Goal: Task Accomplishment & Management: Manage account settings

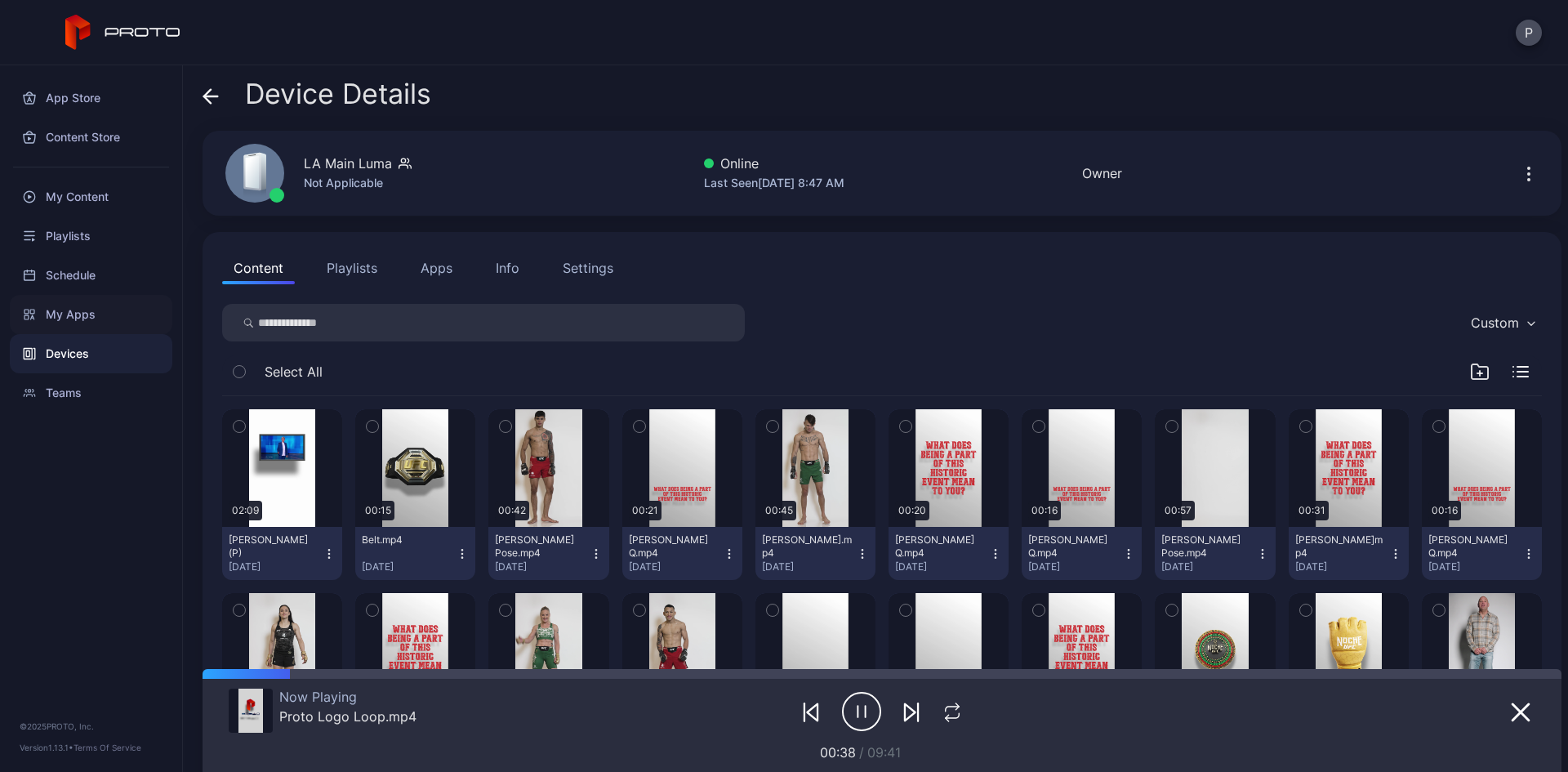
click at [121, 304] on div "My Apps" at bounding box center [92, 314] width 163 height 39
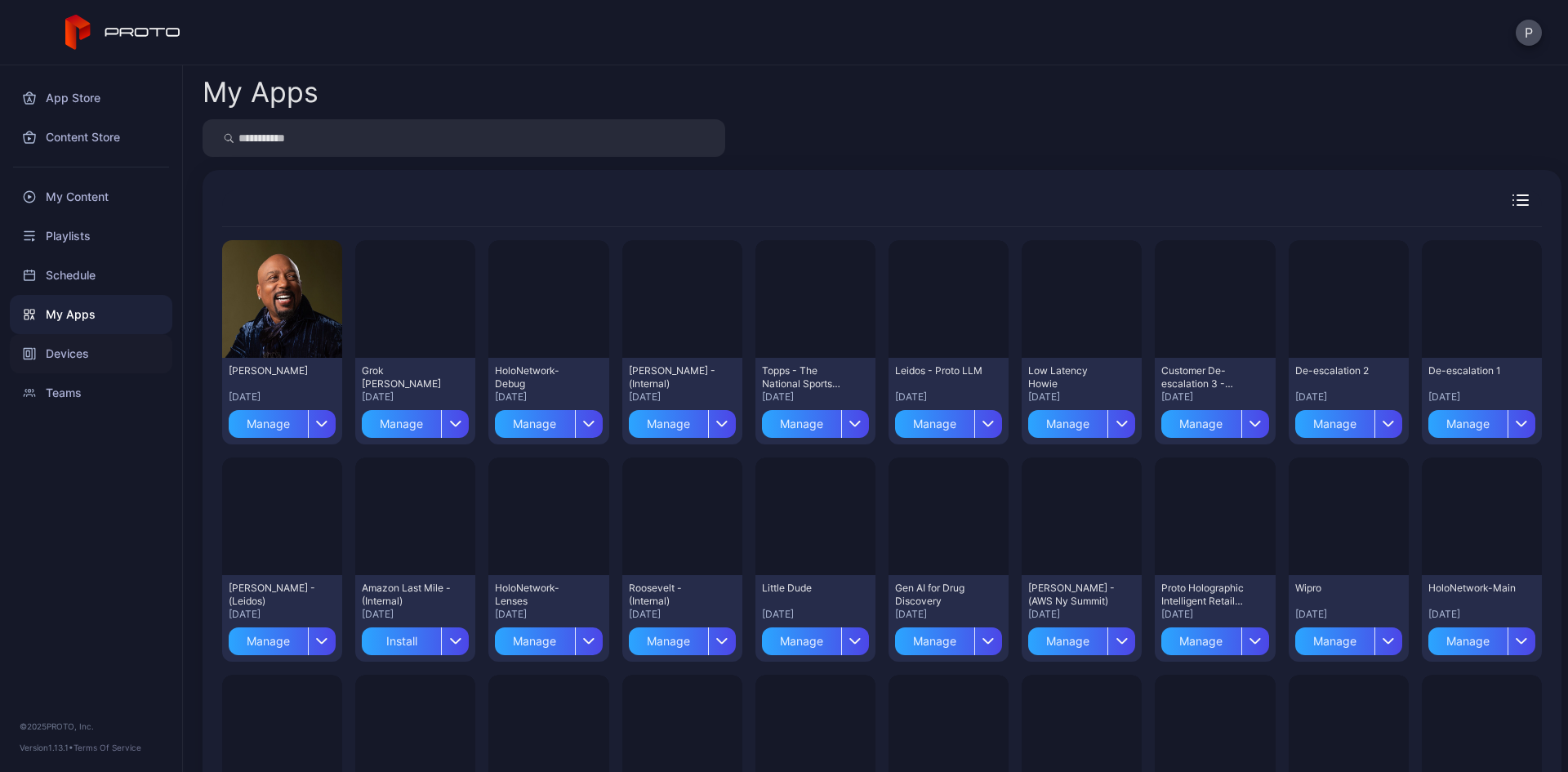
click at [121, 350] on div "Devices" at bounding box center [92, 353] width 163 height 39
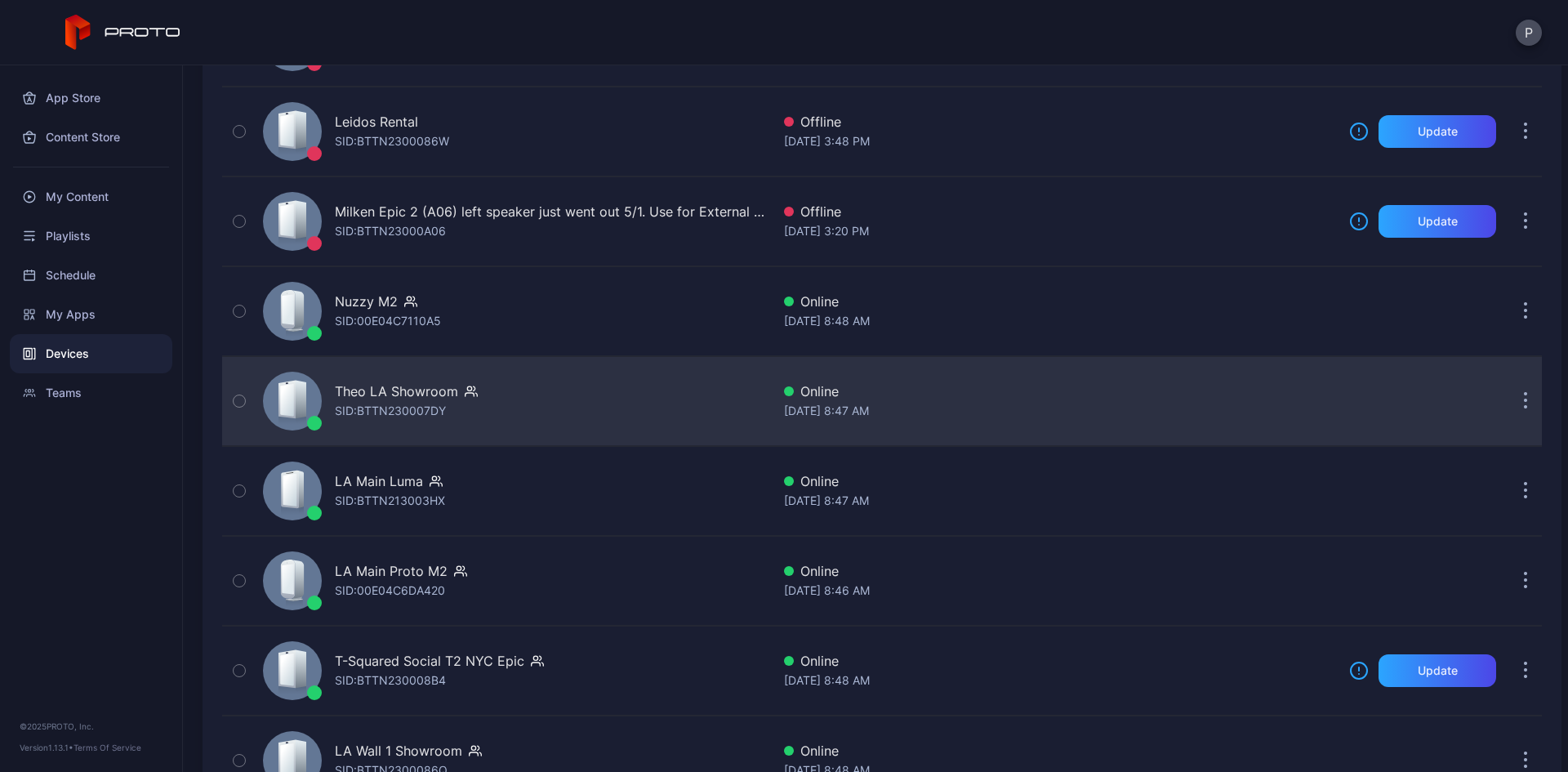
scroll to position [898, 0]
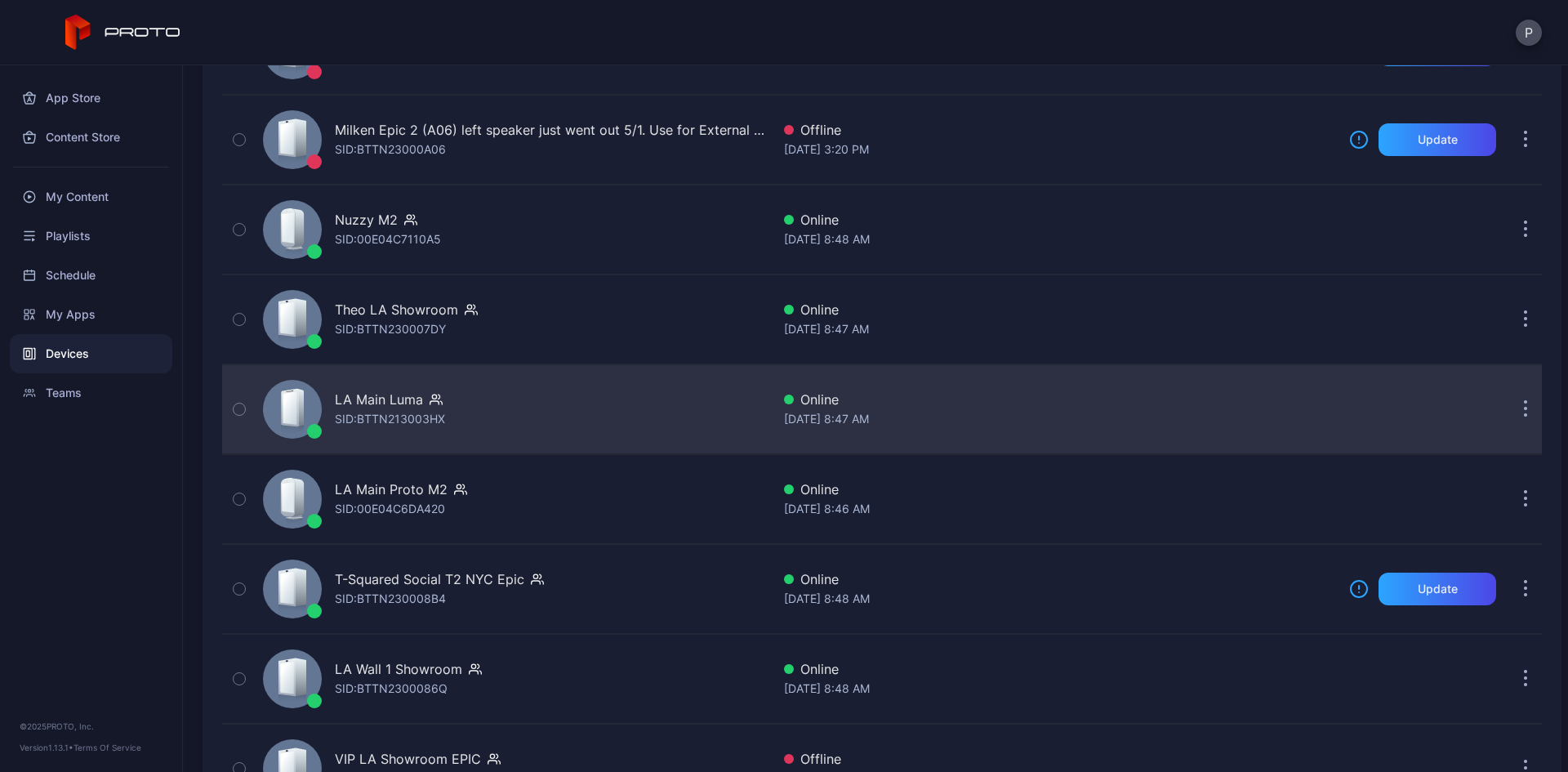
click at [393, 399] on div "LA Main Luma" at bounding box center [379, 399] width 88 height 19
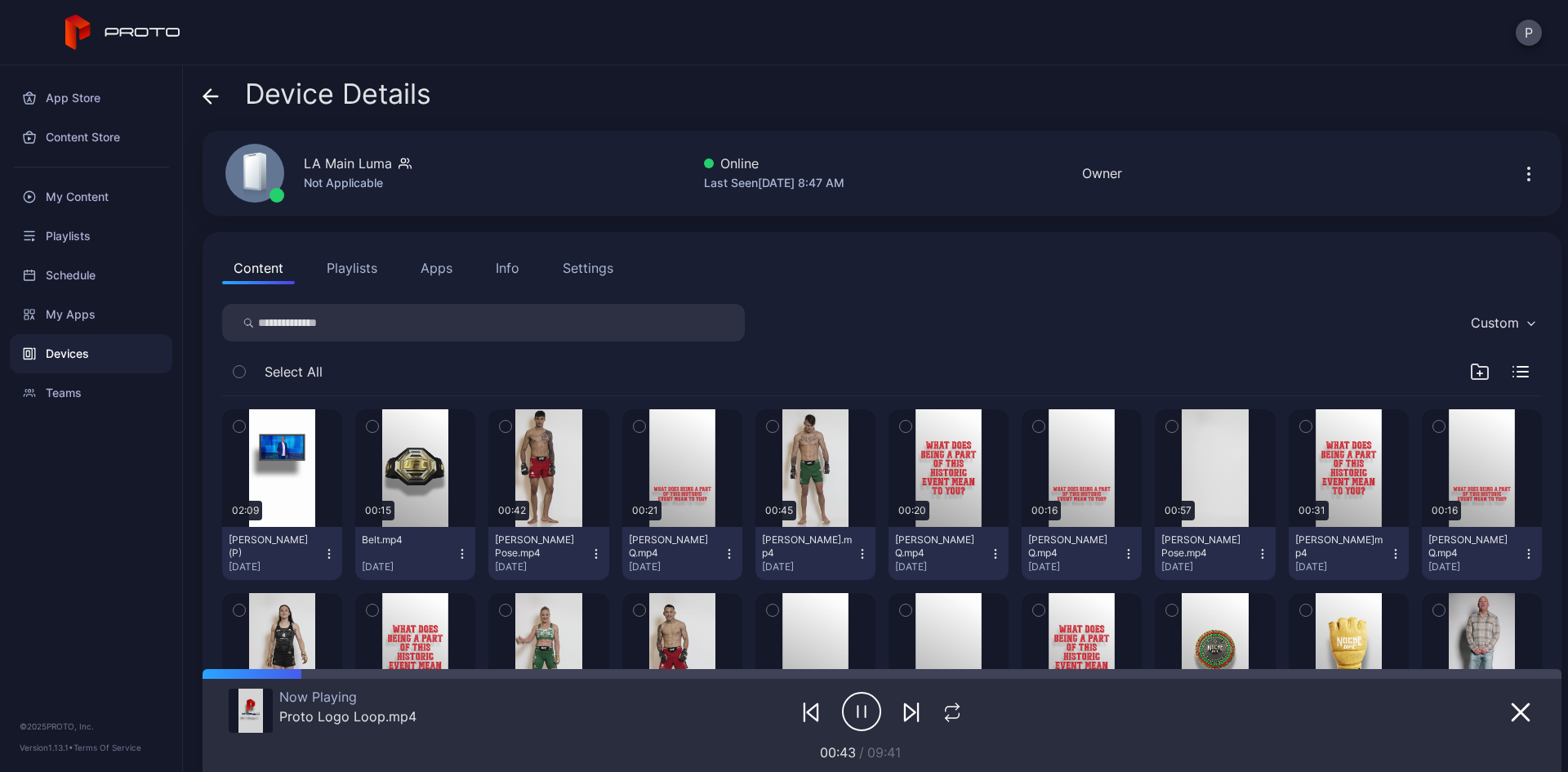
click at [516, 263] on div "Info" at bounding box center [508, 268] width 24 height 19
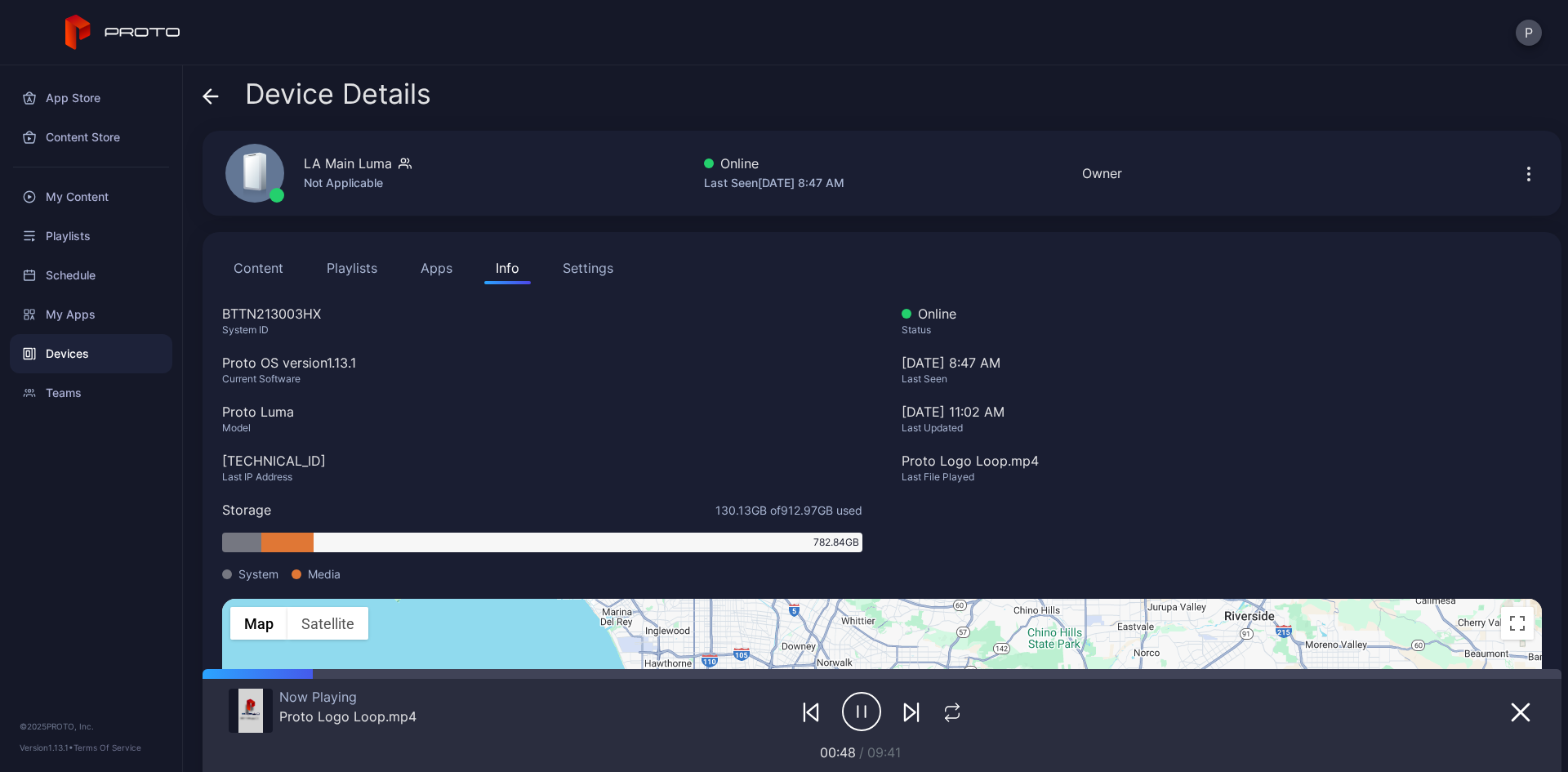
click at [590, 265] on div "Settings" at bounding box center [588, 268] width 51 height 19
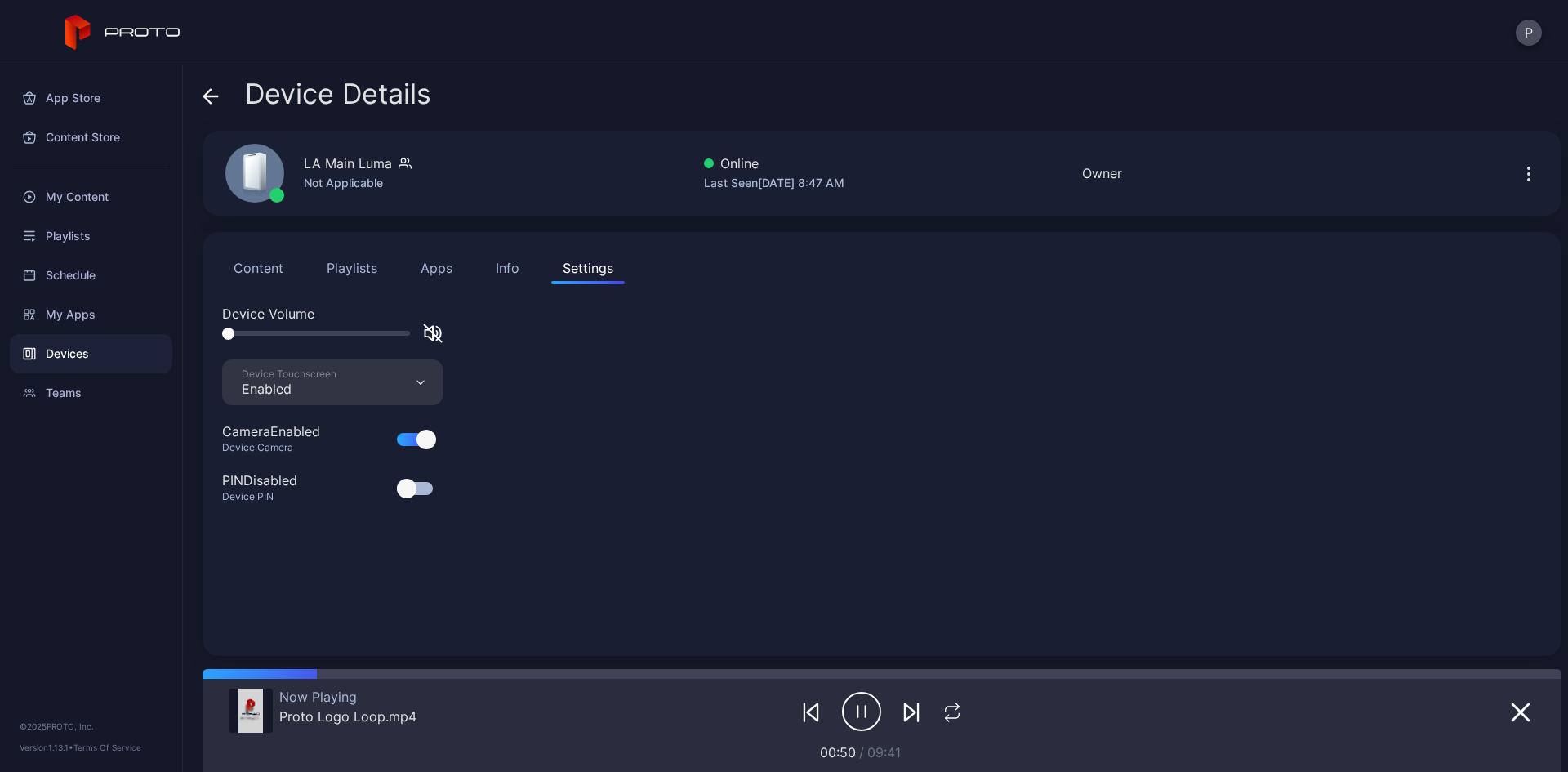
click at [508, 272] on div "Info" at bounding box center [508, 268] width 24 height 19
